Goal: Task Accomplishment & Management: Manage account settings

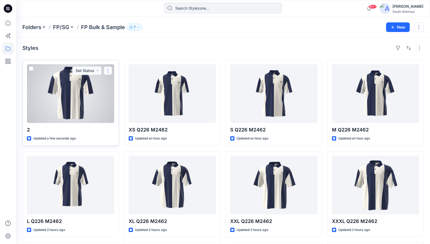
click at [106, 71] on button "button" at bounding box center [108, 70] width 9 height 9
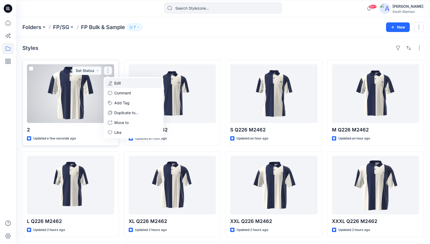
click at [116, 83] on p "Edit" at bounding box center [117, 83] width 7 height 6
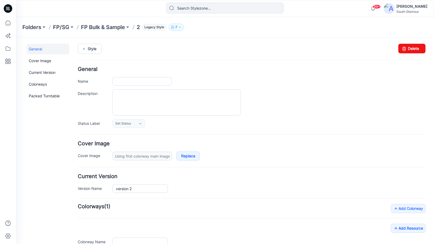
type input "2"
type input "Colorway 1"
type input "turntable-23-09-2025-04:38:34"
drag, startPoint x: 119, startPoint y: 81, endPoint x: 109, endPoint y: 82, distance: 9.6
click at [109, 82] on div "Name 2" at bounding box center [252, 81] width 348 height 9
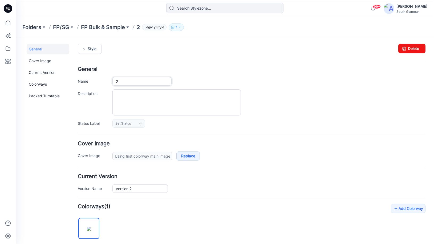
paste input "Q226 M246"
click at [116, 82] on input "Q226 M2462" at bounding box center [141, 81] width 59 height 9
type input "XXXL Q226 M2462"
click at [271, 70] on h4 "General" at bounding box center [252, 69] width 348 height 5
click at [87, 49] on icon at bounding box center [83, 49] width 7 height 10
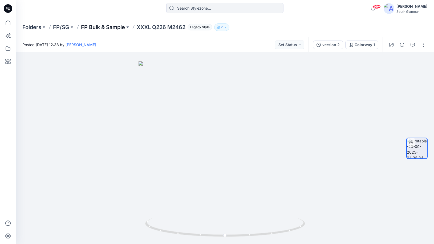
click at [109, 27] on p "FP Bulk & Sample" at bounding box center [103, 26] width 44 height 7
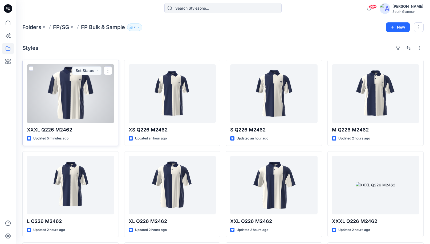
click at [65, 109] on div at bounding box center [70, 93] width 87 height 59
